Goal: Information Seeking & Learning: Learn about a topic

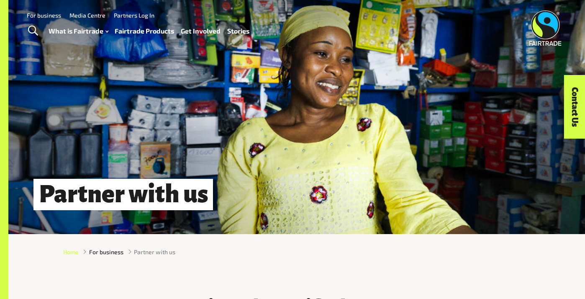
click at [72, 251] on span "Home" at bounding box center [70, 251] width 15 height 9
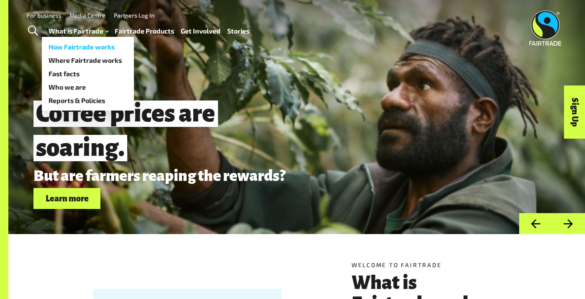
click at [73, 44] on link "How Fairtrade works" at bounding box center [88, 46] width 92 height 13
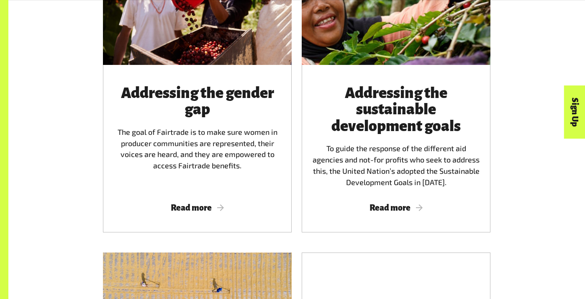
scroll to position [987, 0]
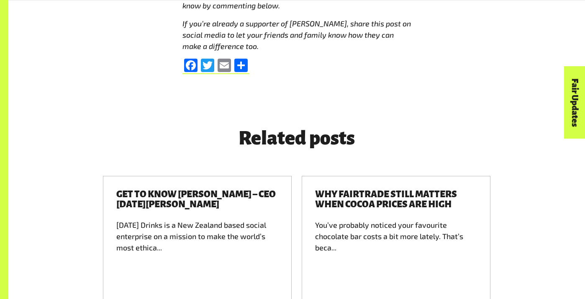
scroll to position [3677, 0]
